Goal: Task Accomplishment & Management: Manage account settings

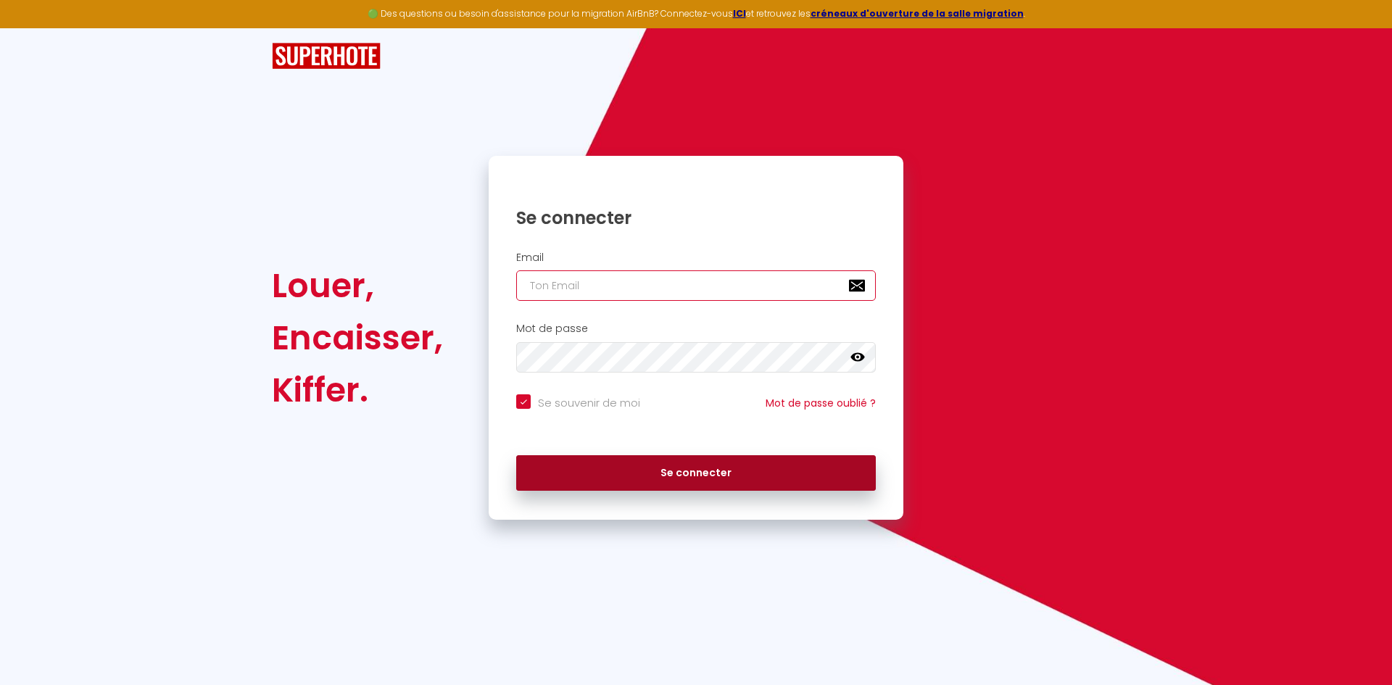
type input "[EMAIL_ADDRESS][DOMAIN_NAME]"
click at [716, 481] on button "Se connecter" at bounding box center [696, 473] width 360 height 36
checkbox input "true"
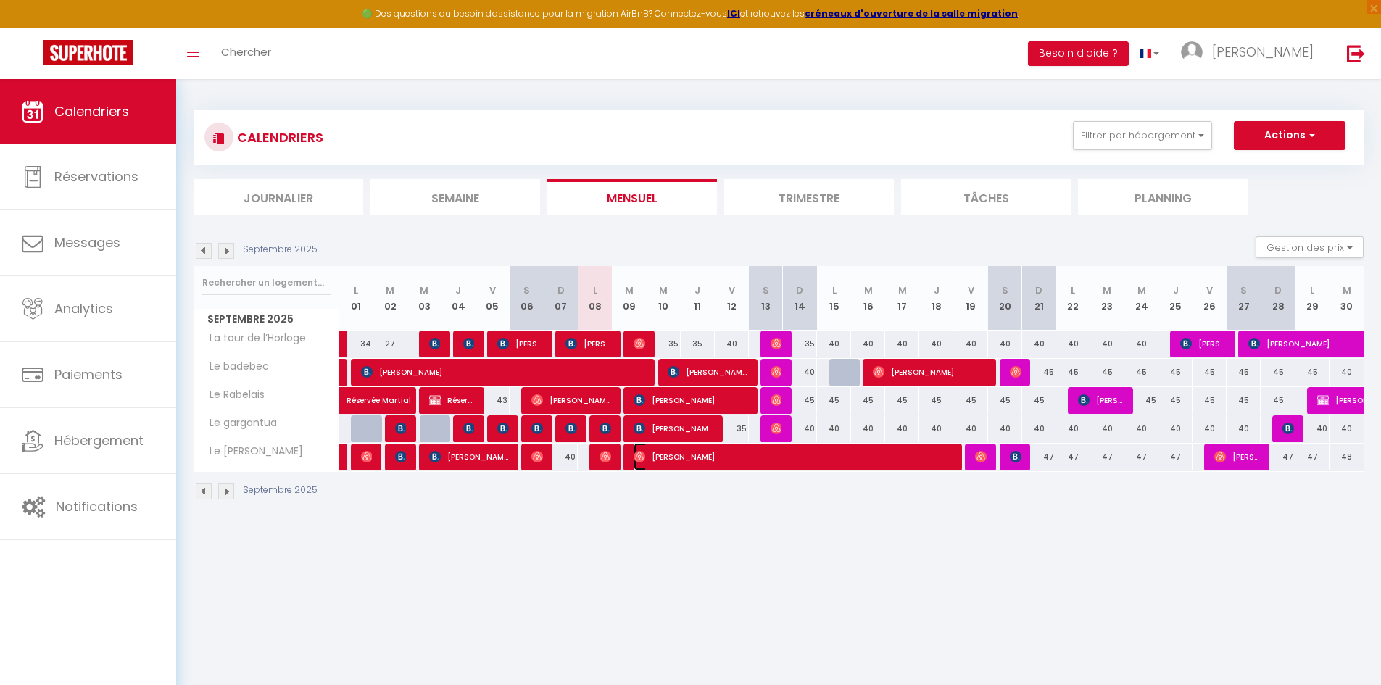
click at [928, 457] on span "[PERSON_NAME]" at bounding box center [793, 457] width 318 height 28
select select "OK"
select select "0"
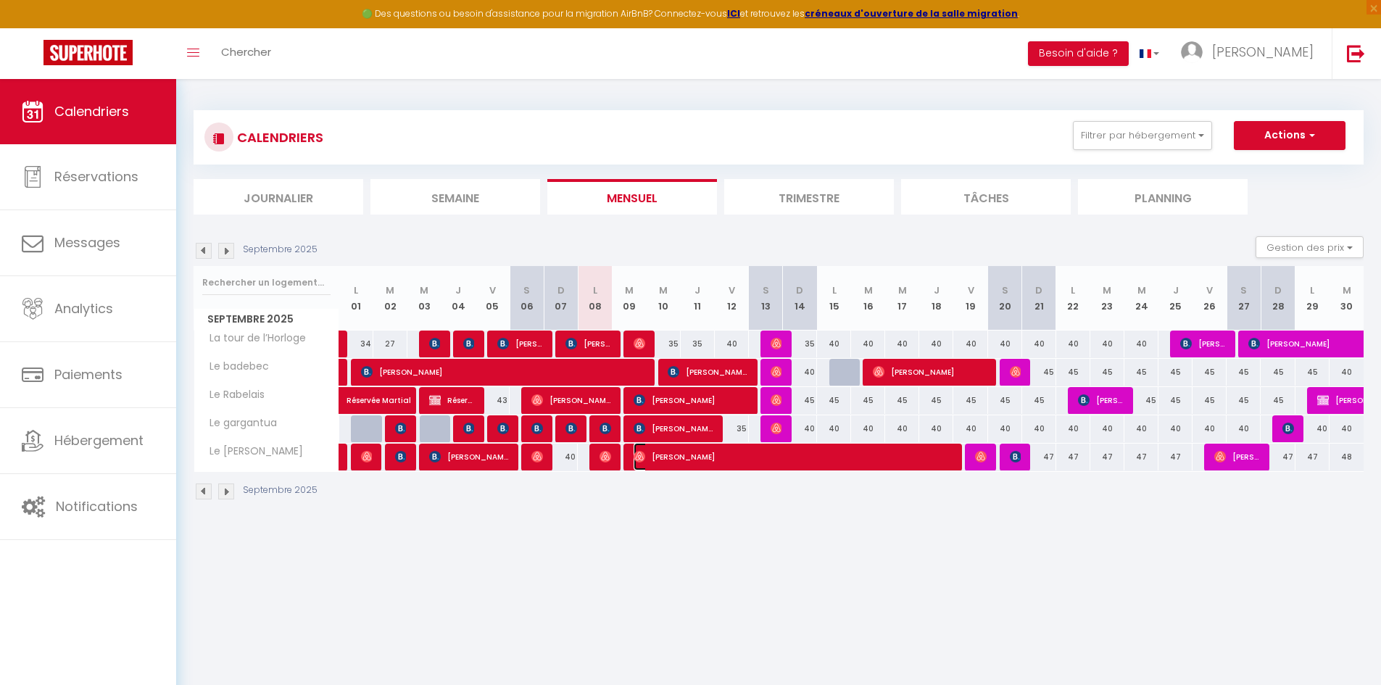
select select "1"
select select
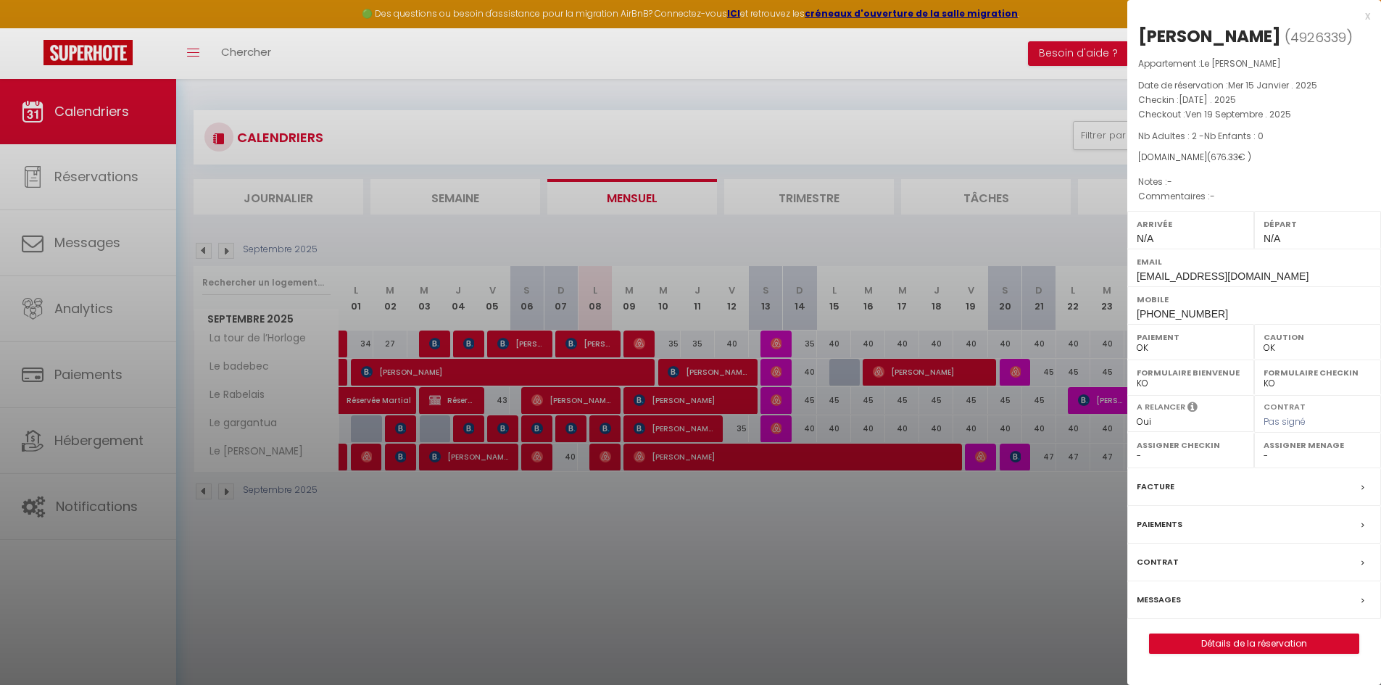
click at [987, 587] on div at bounding box center [690, 342] width 1381 height 685
